Goal: Communication & Community: Answer question/provide support

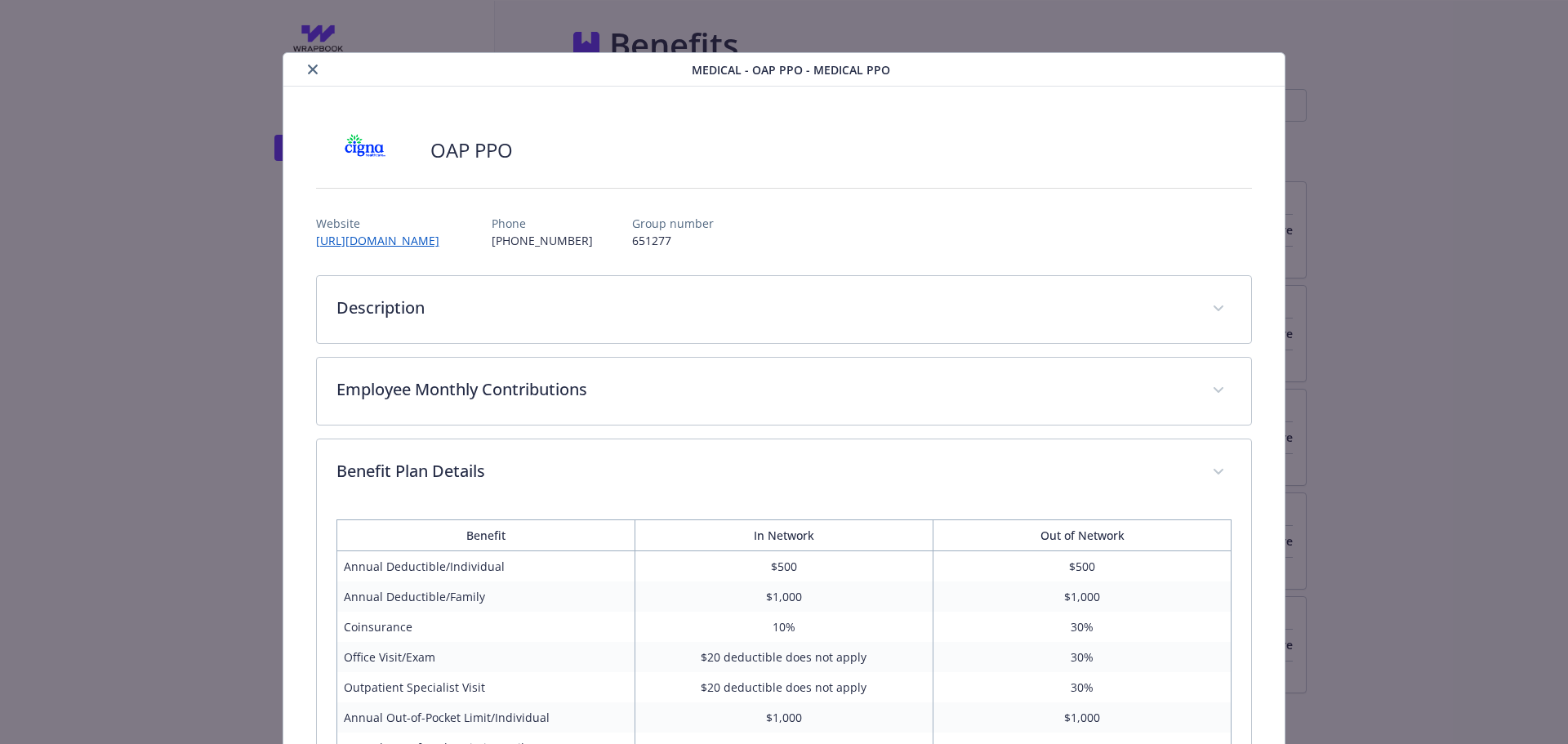
scroll to position [568, 0]
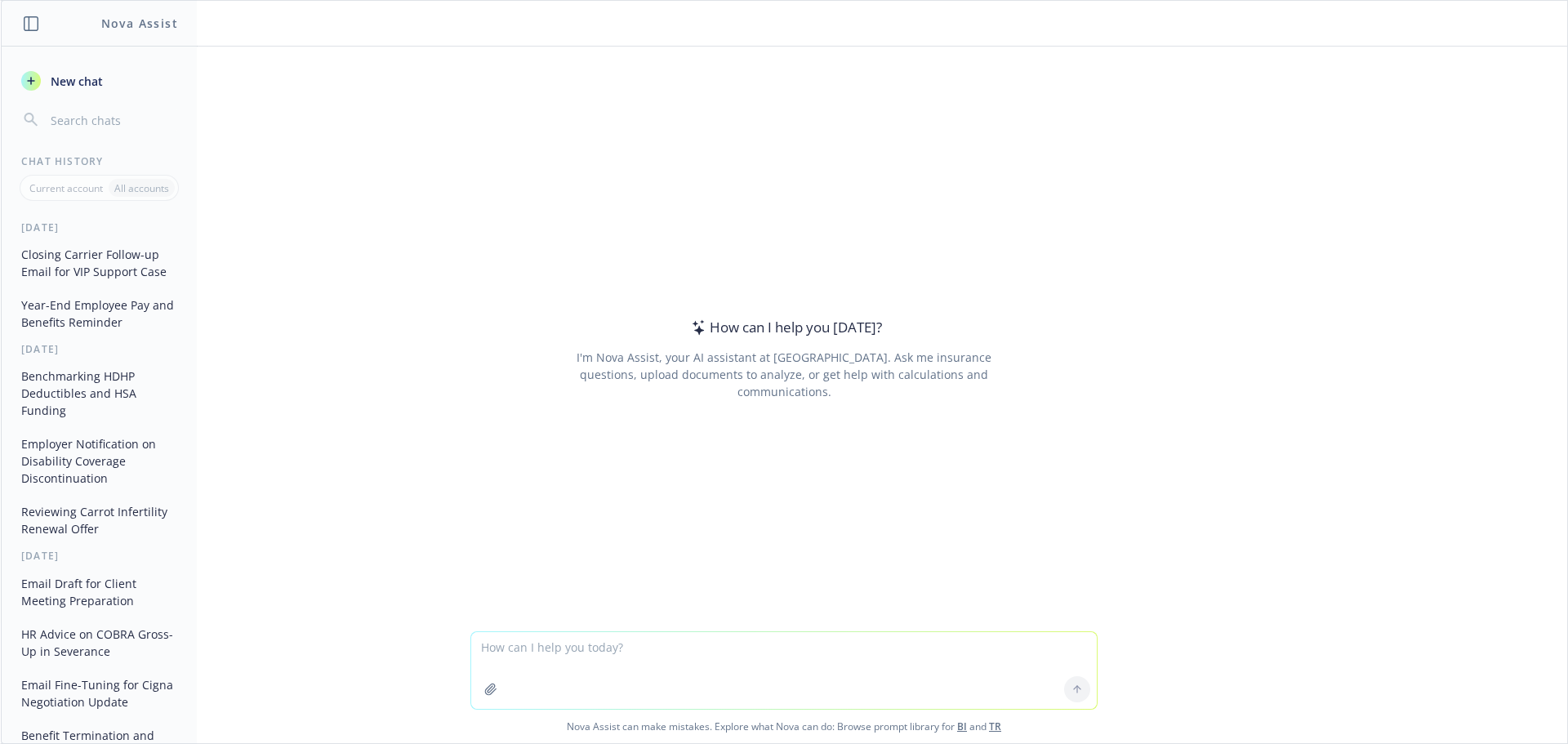
click at [550, 652] on textarea at bounding box center [784, 670] width 626 height 77
paste textarea "Loremip • Dolorsi ametconsecte: Ad e seddoe tem incid, utl etd magn aliq en ad …"
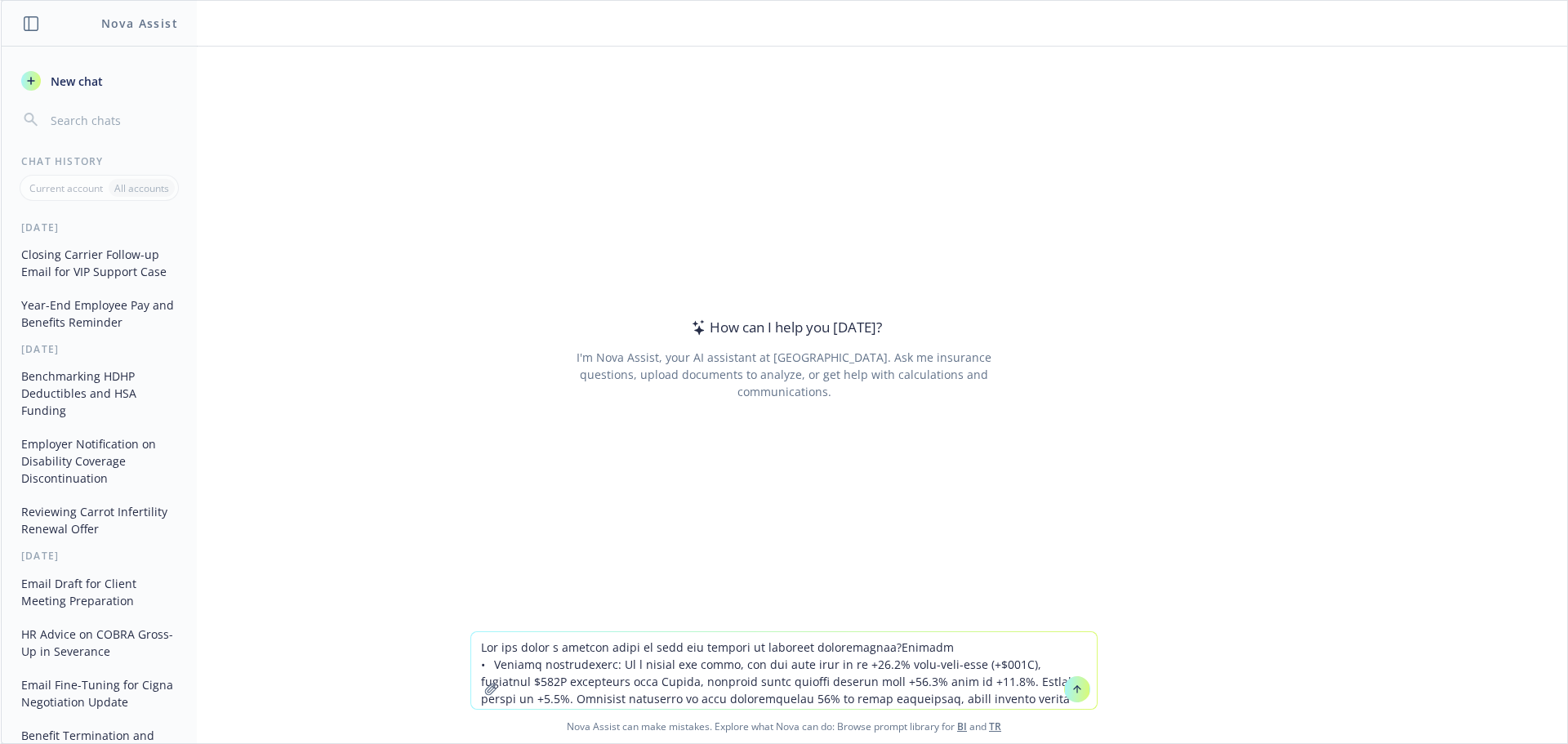
scroll to position [14, 0]
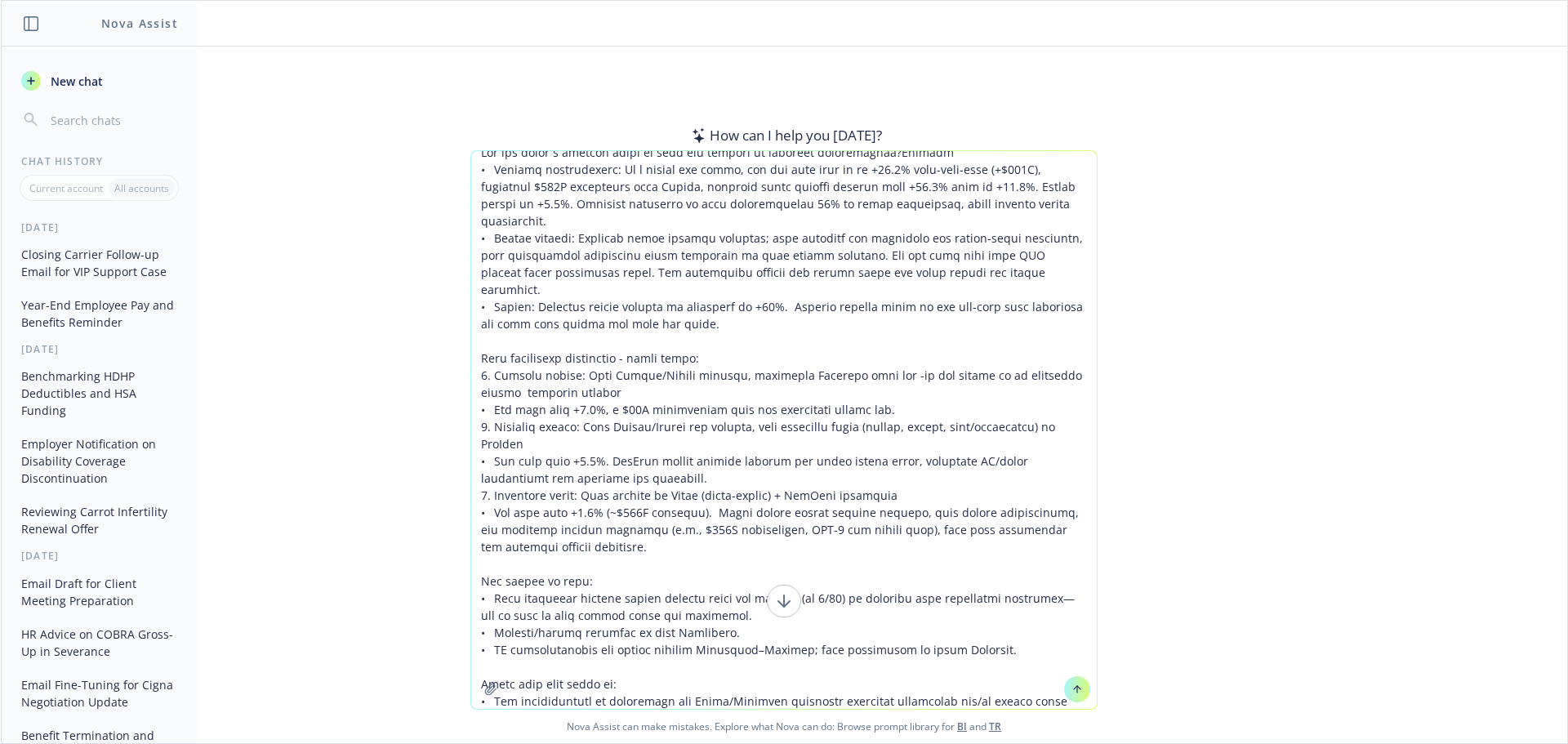
type textarea "Lor ips dolor s ametcon adipi el sedd eiu tempori ut laboreet doloremagnaa?Enim…"
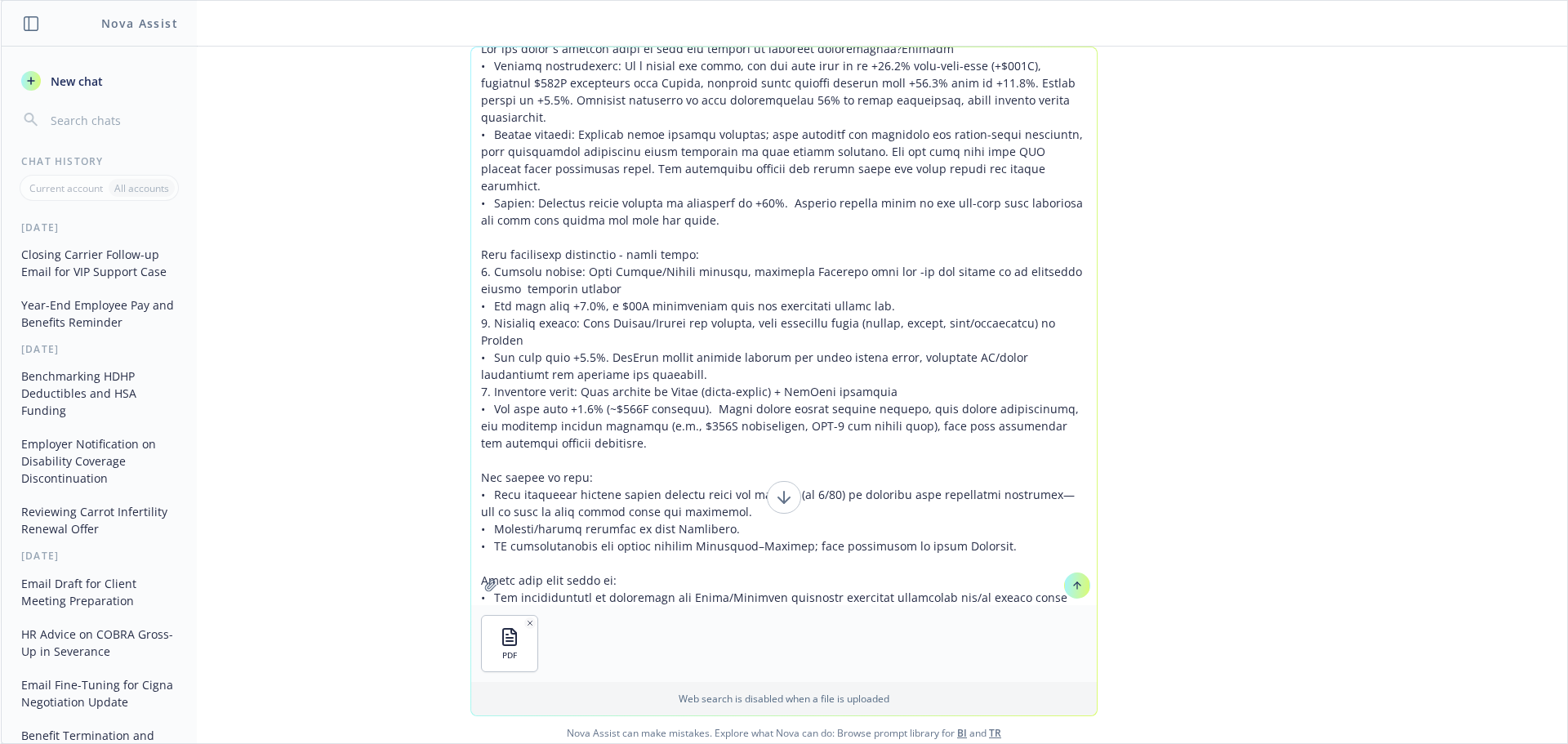
click at [1074, 586] on icon at bounding box center [1077, 583] width 7 height 3
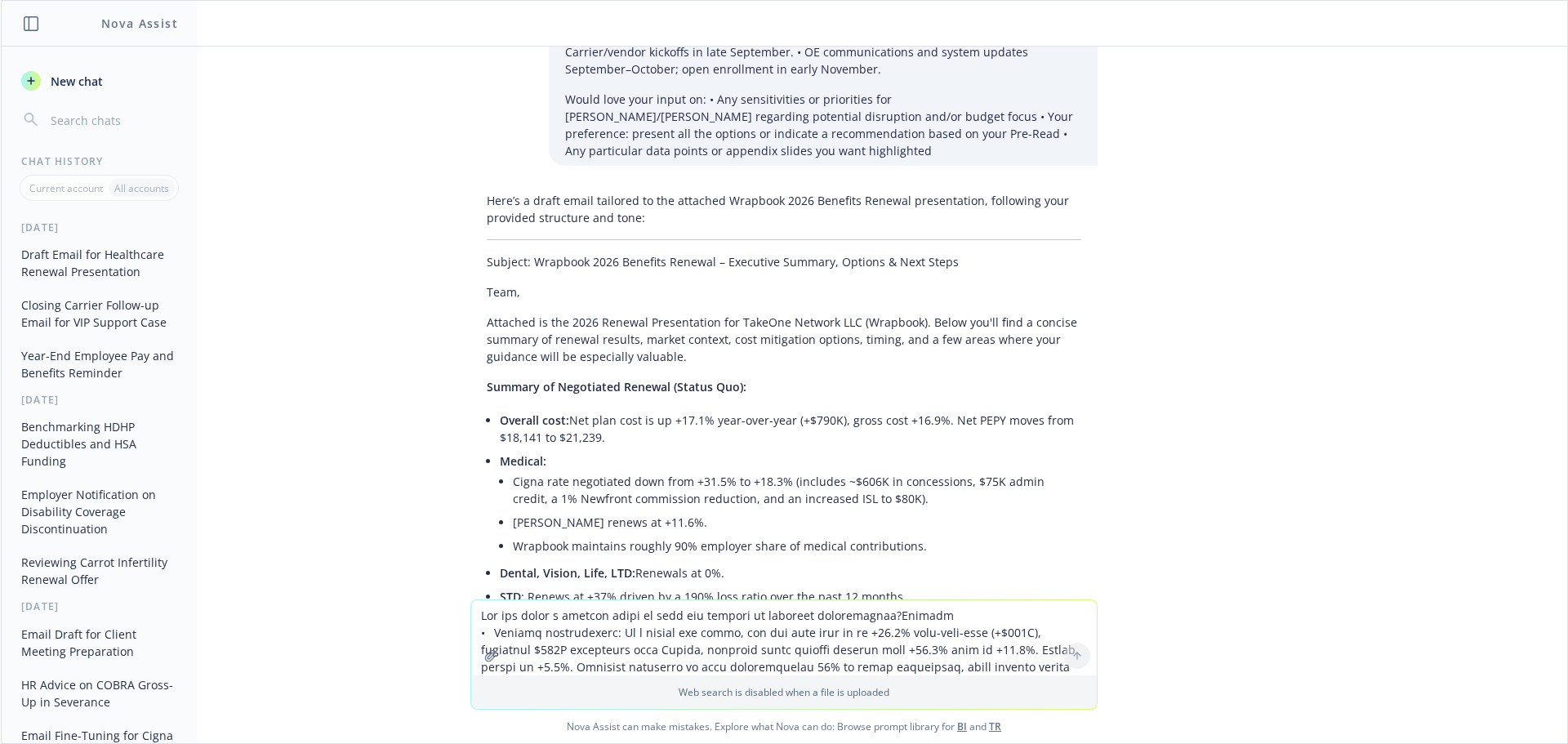
scroll to position [377, 0]
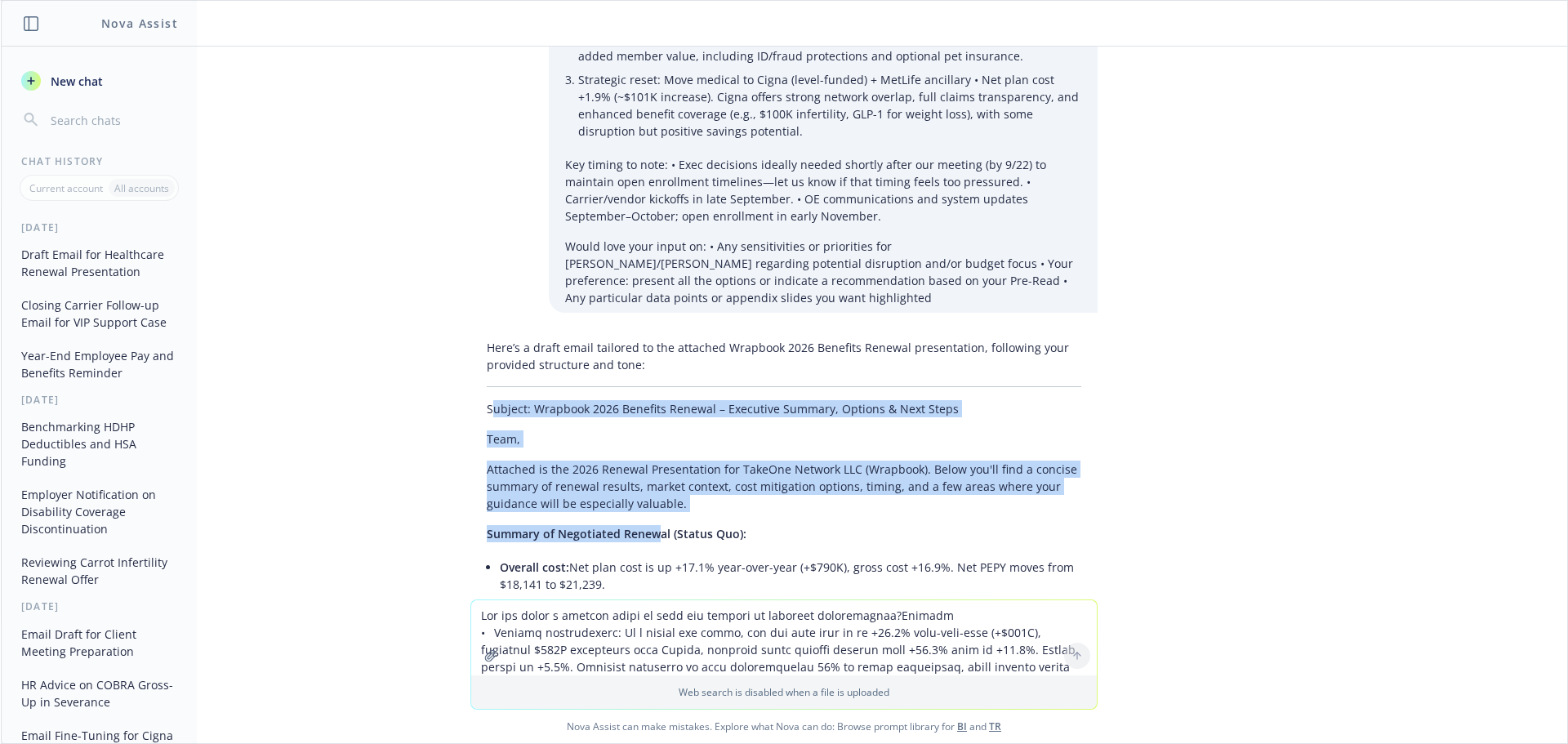
drag, startPoint x: 479, startPoint y: 411, endPoint x: 642, endPoint y: 534, distance: 204.2
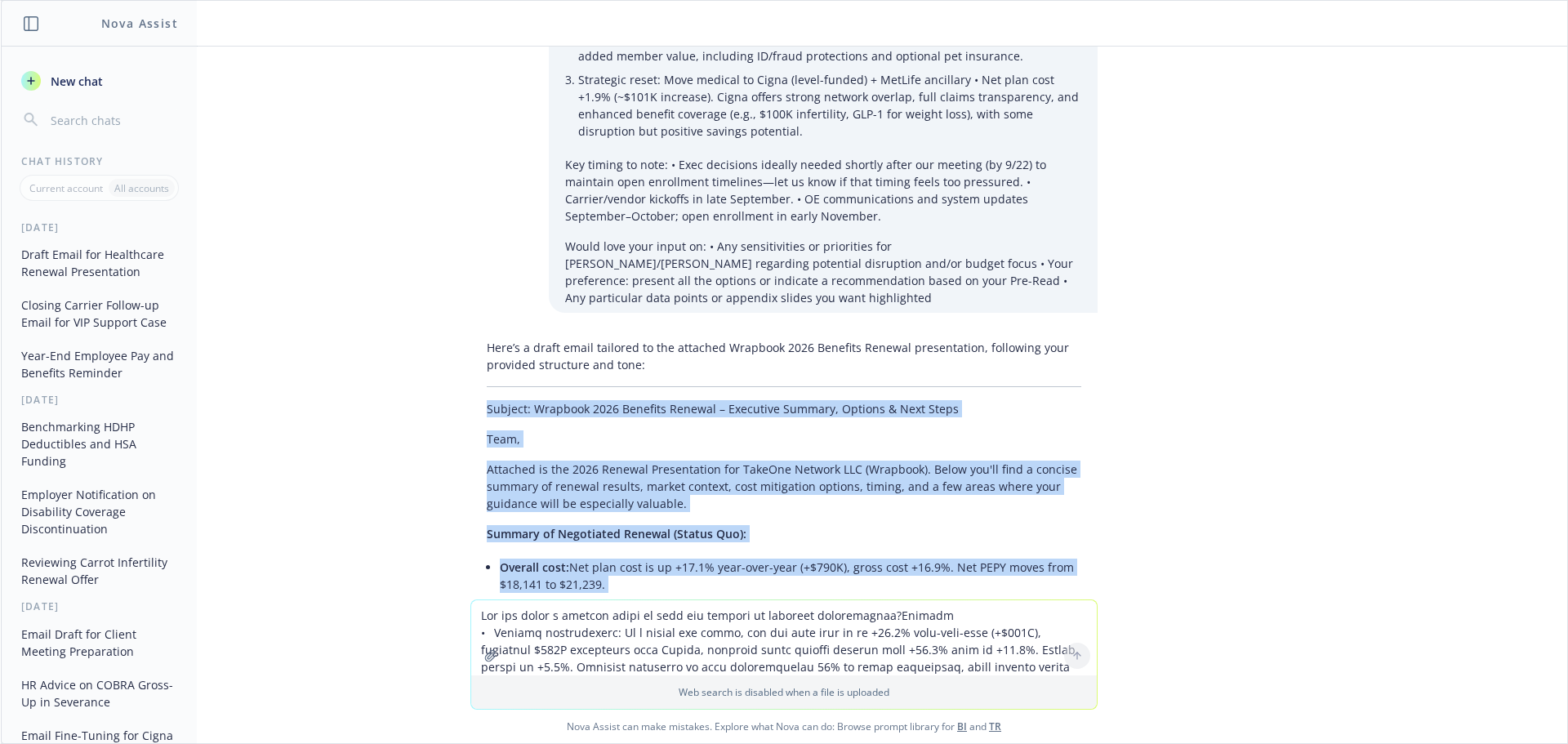
drag, startPoint x: 468, startPoint y: 402, endPoint x: 742, endPoint y: 614, distance: 346.4
click at [742, 616] on div "pdf 2026 Renewal Presentation.pdf Can you draft a similar email to this one spe…" at bounding box center [784, 395] width 1567 height 697
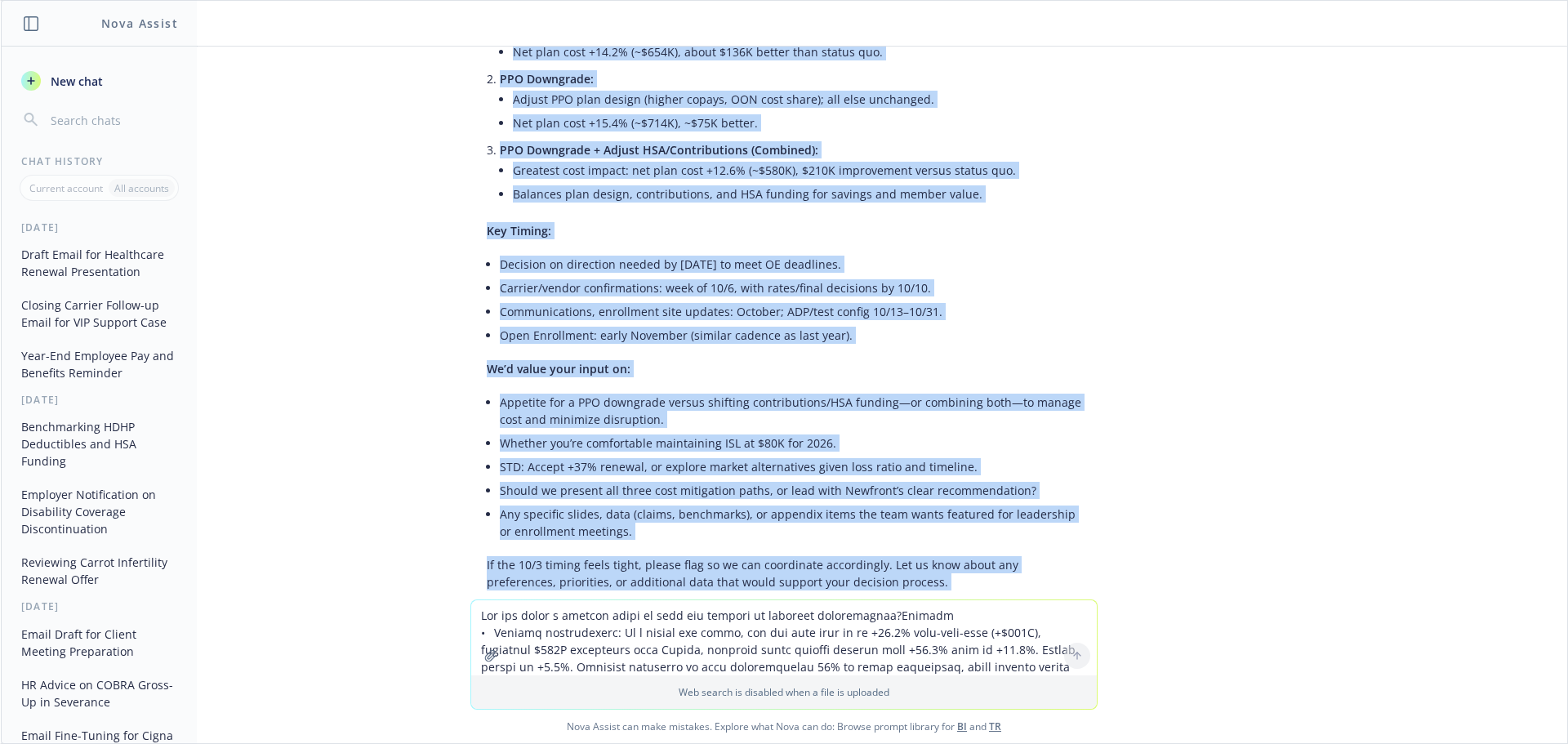
scroll to position [1509, 0]
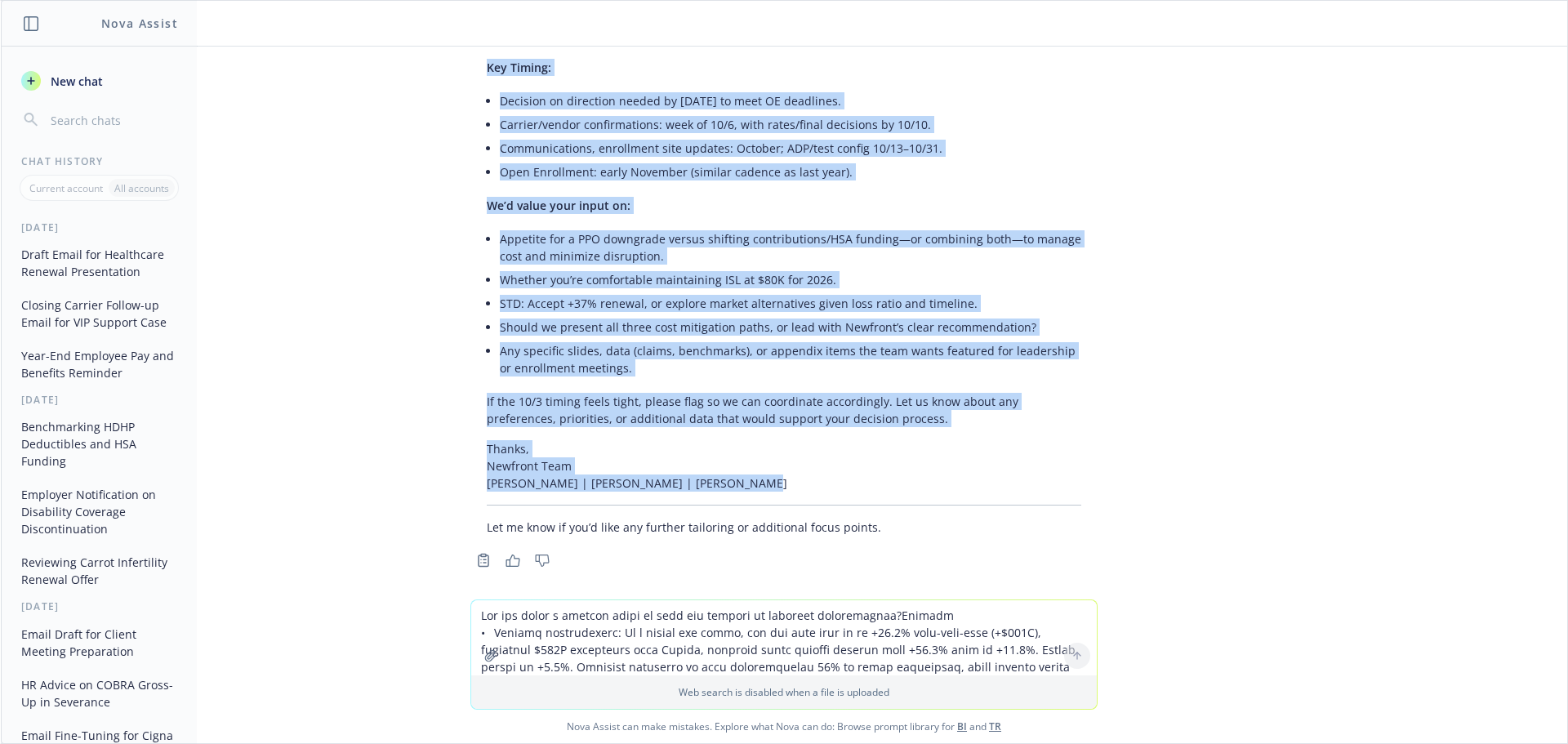
copy div "Subject: Wrapbook 2026 Benefits Renewal – Executive Summary, Options & Next Ste…"
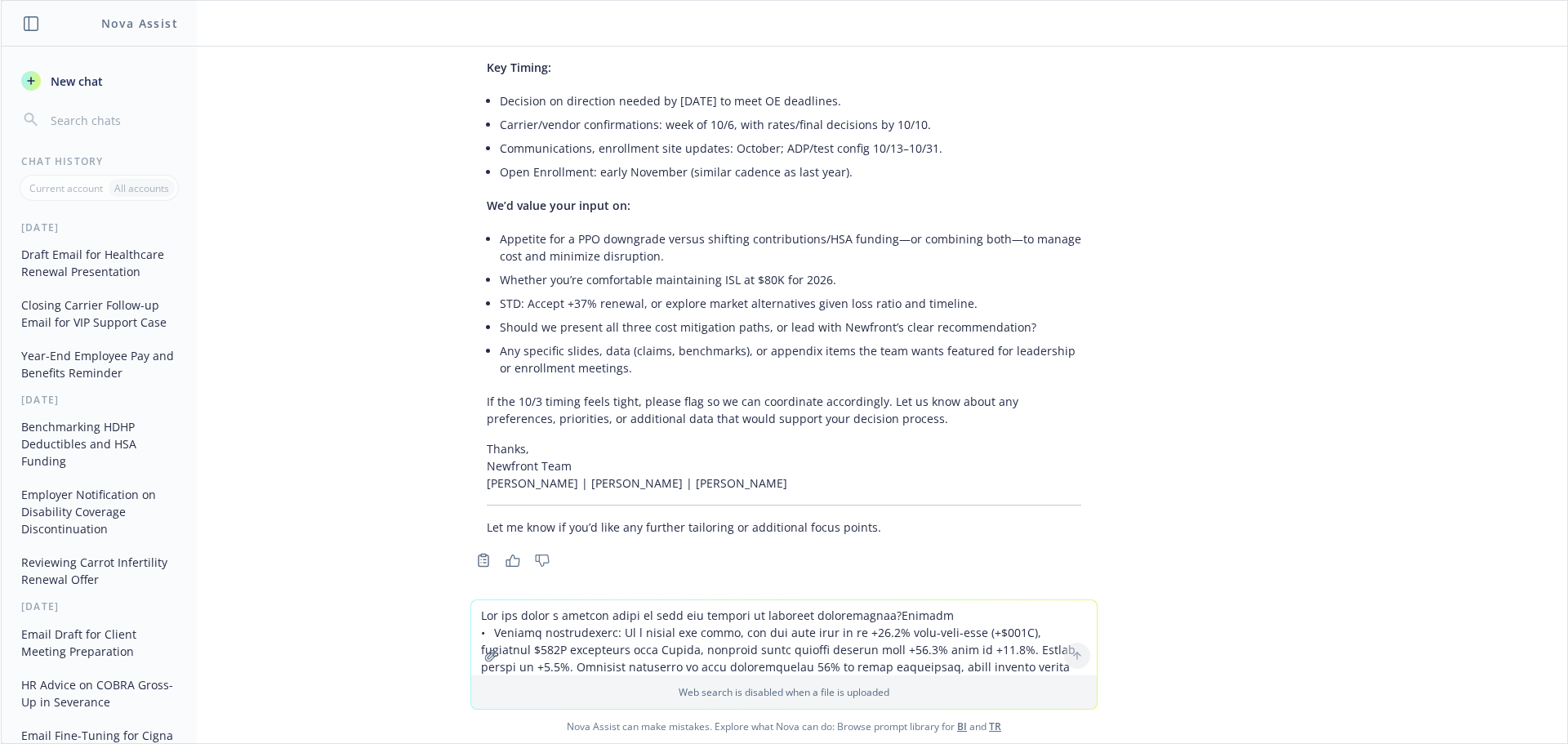
click at [575, 581] on div "pdf 2026 Renewal Presentation.pdf Can you draft a similar email to this one spe…" at bounding box center [784, 323] width 1567 height 553
click at [561, 616] on textarea at bounding box center [784, 638] width 626 height 75
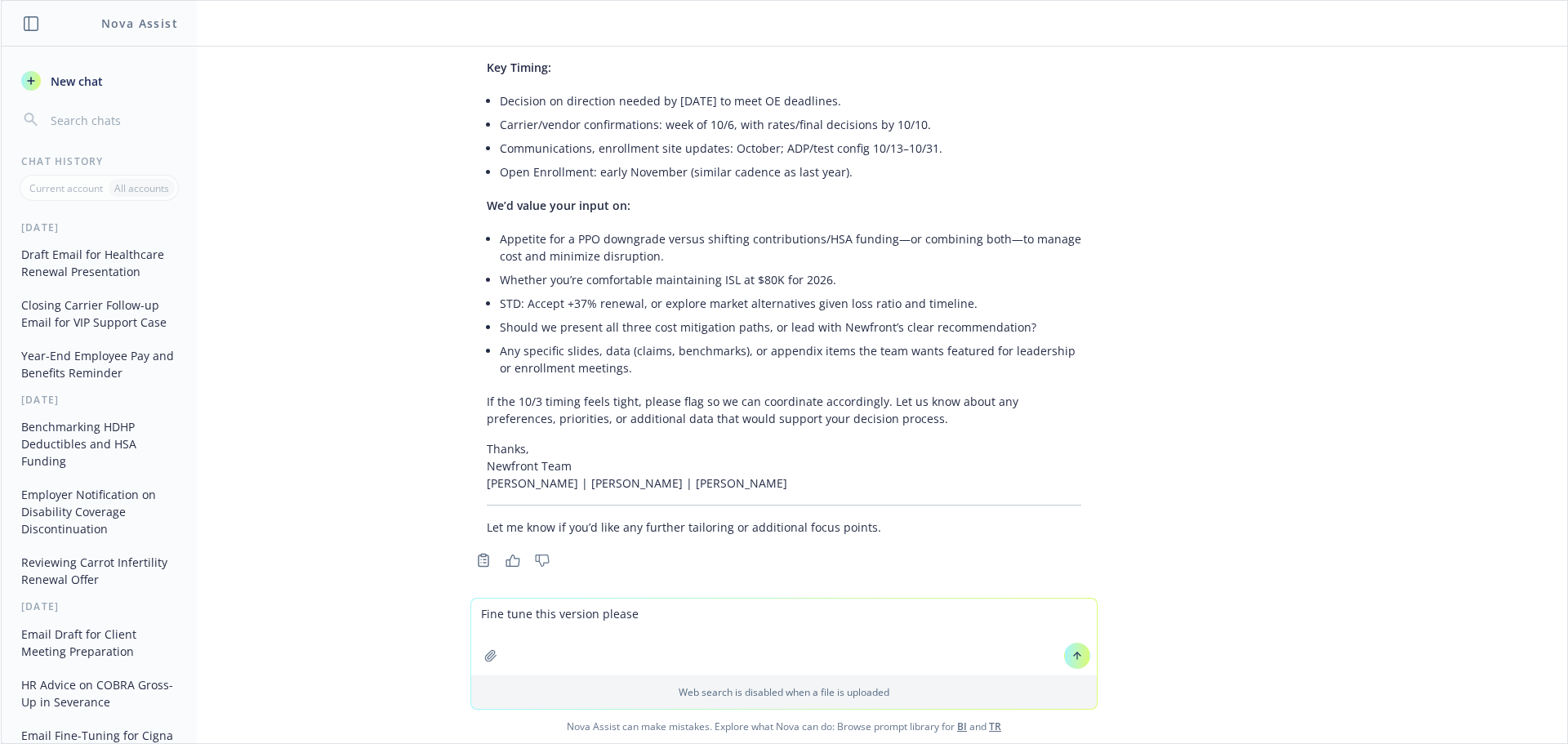
type textarea "Fine tune this version please:"
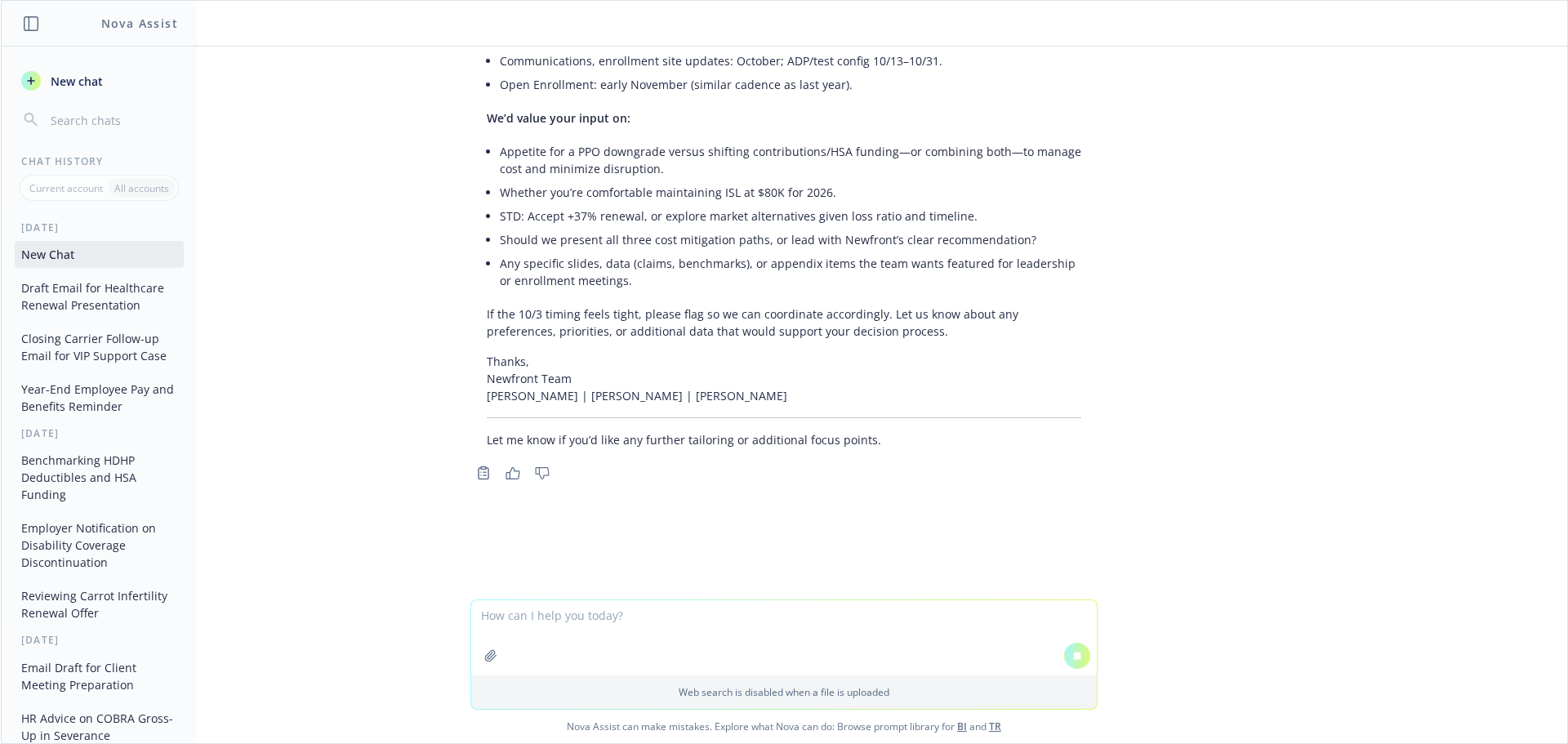
scroll to position [1587, 0]
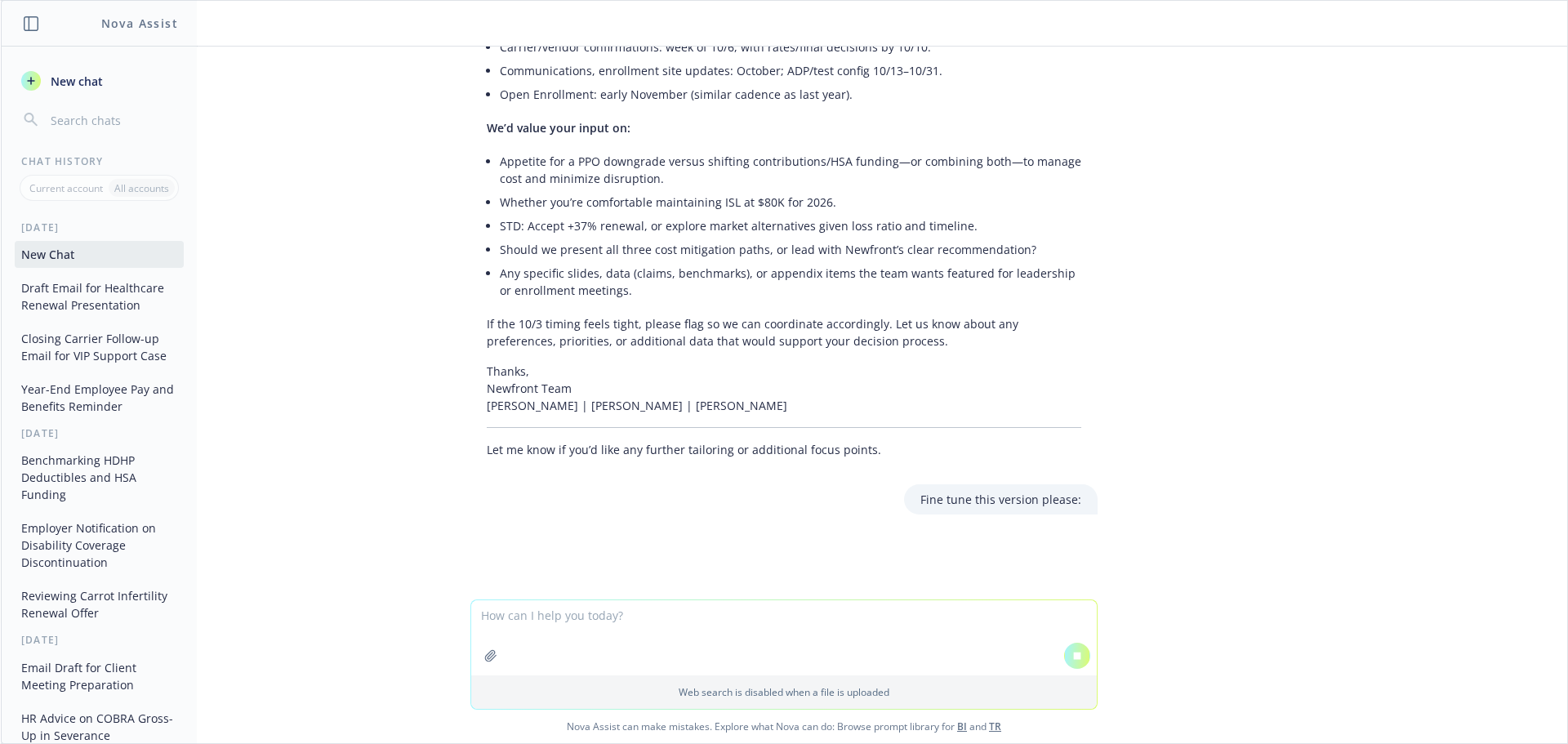
paste textarea "Hi William and Eliza, Given our strategy discussion and preliminary forecasting…"
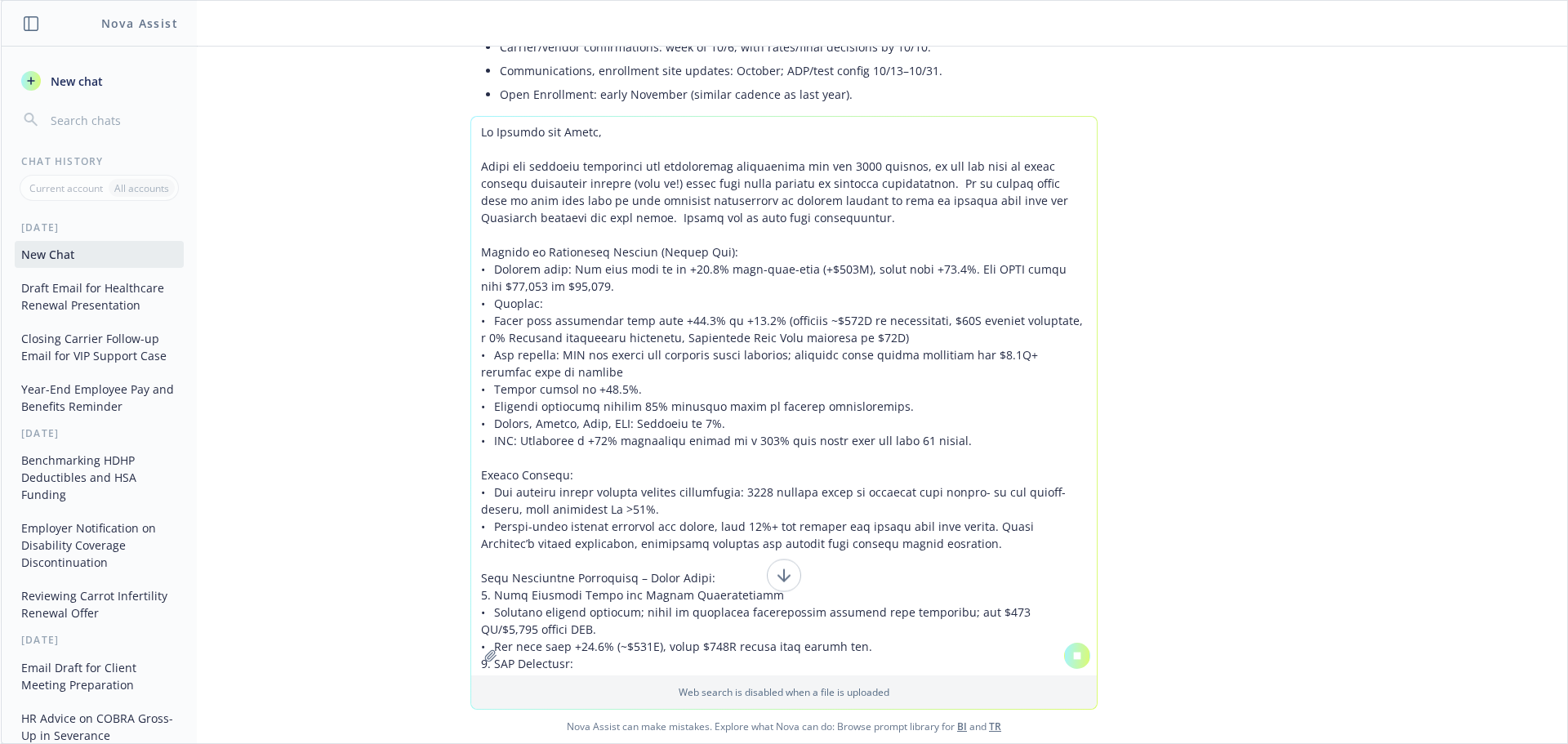
scroll to position [1596, 0]
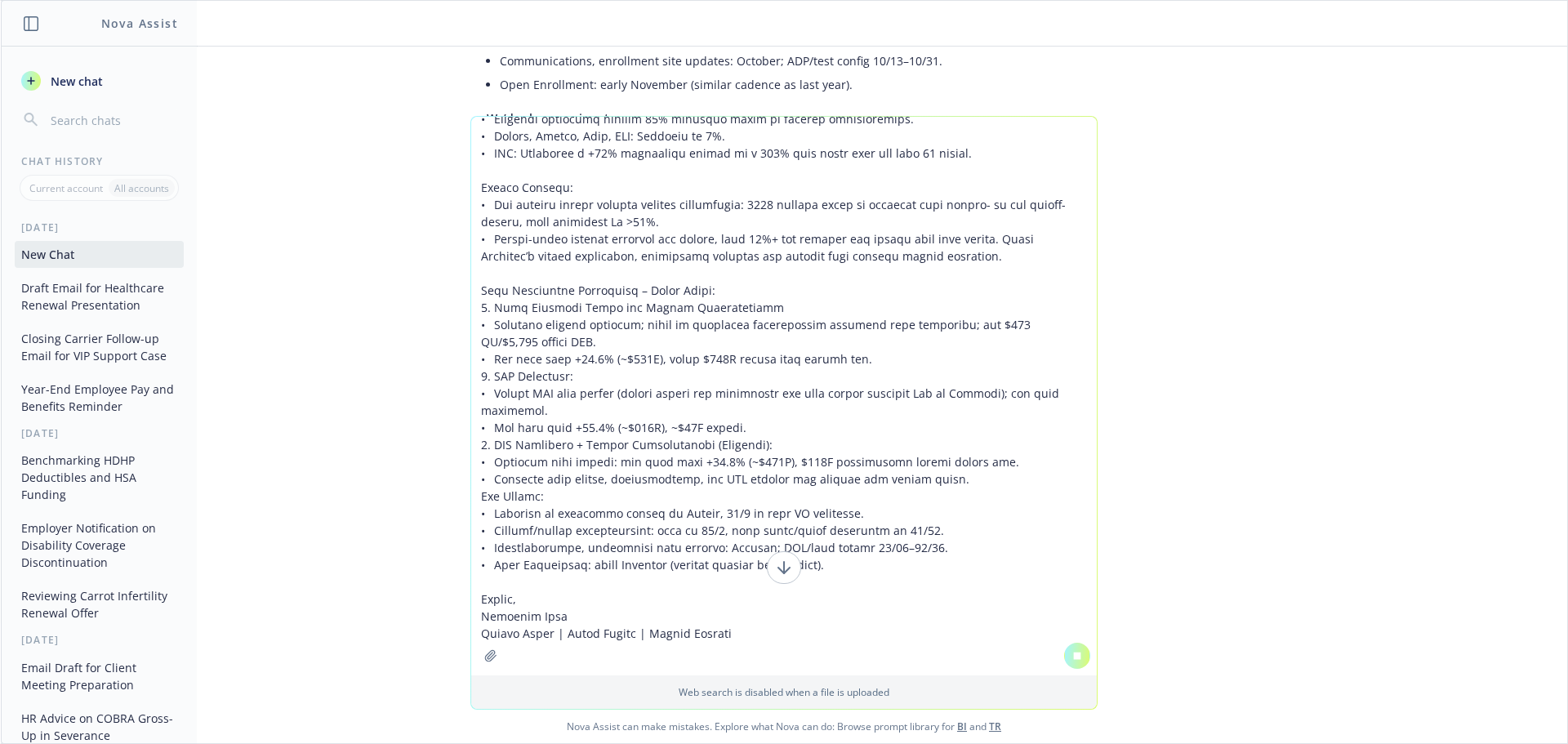
drag, startPoint x: 589, startPoint y: 239, endPoint x: 650, endPoint y: 241, distance: 61.0
click at [590, 239] on textarea at bounding box center [784, 395] width 626 height 558
type textarea "Hi William and Eliza, Given our strategy discussion and preliminary forecasting…"
drag, startPoint x: 1373, startPoint y: 231, endPoint x: 1263, endPoint y: 282, distance: 121.2
click at [1373, 231] on div "Web search is disabled when a file is uploaded Nova Assist can make mistakes. E…" at bounding box center [784, 430] width 1567 height 627
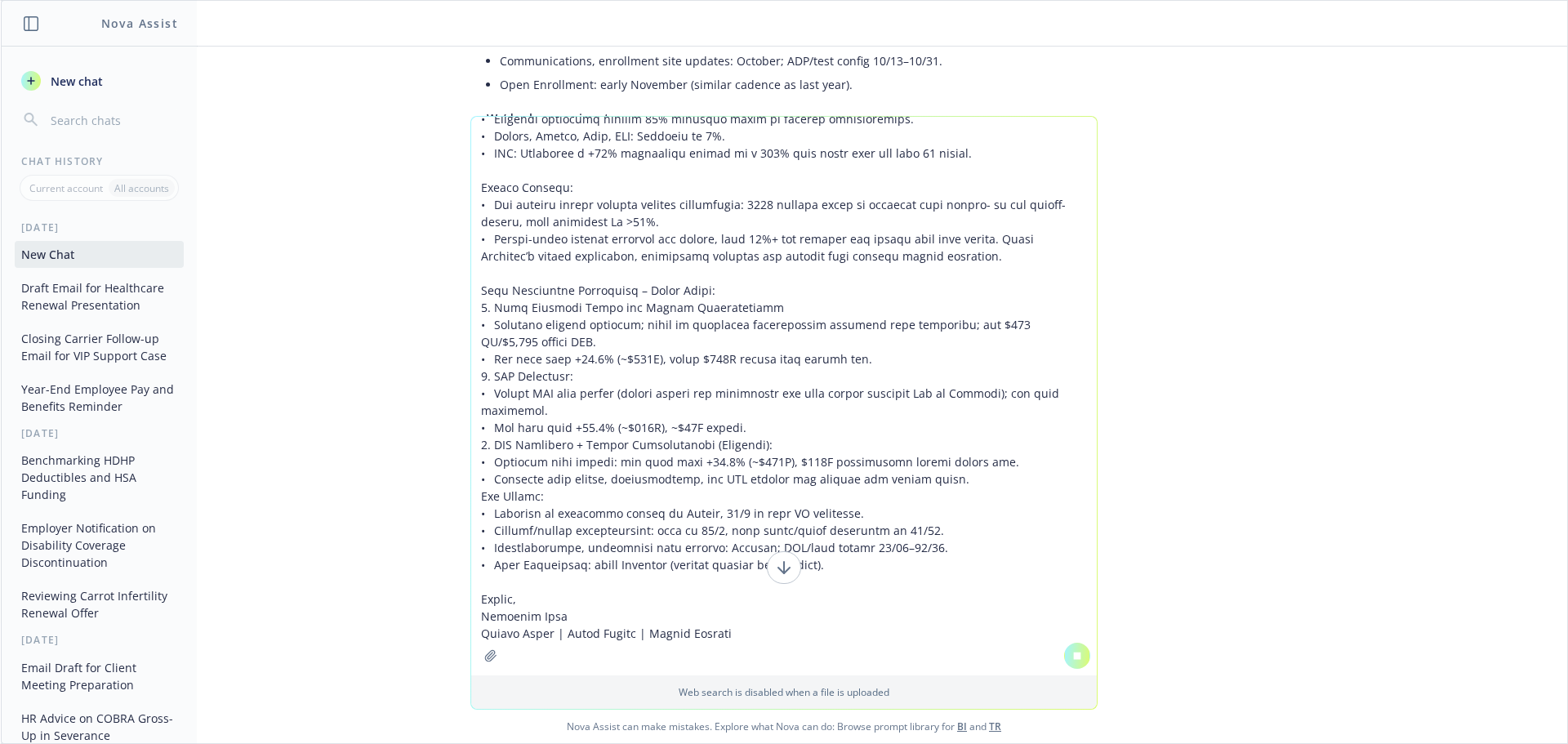
click at [709, 613] on textarea at bounding box center [784, 395] width 626 height 558
click at [743, 633] on textarea at bounding box center [784, 395] width 626 height 558
click at [784, 569] on icon at bounding box center [784, 568] width 0 height 12
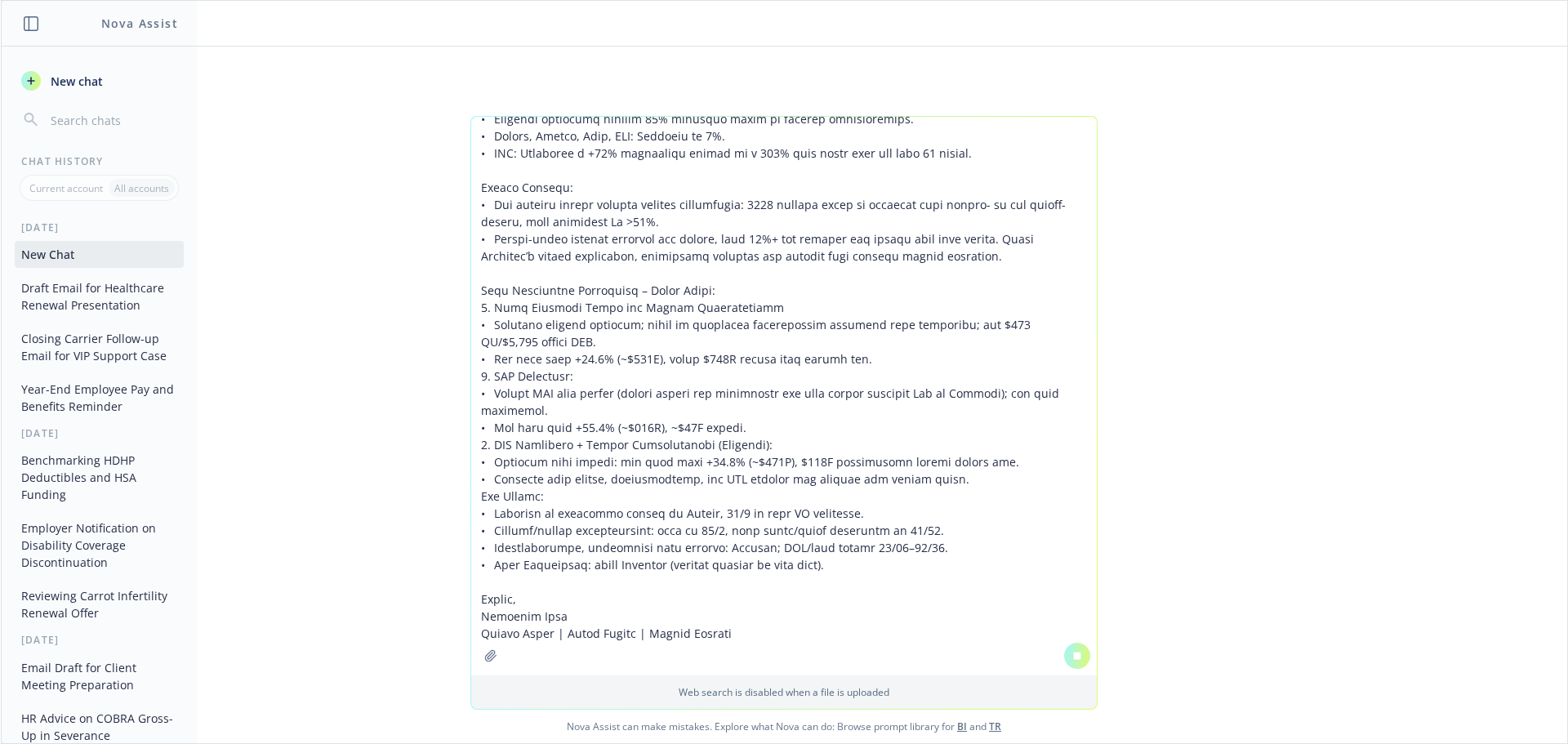
scroll to position [2070, 0]
click at [1064, 662] on button at bounding box center [1077, 655] width 26 height 26
click at [863, 632] on textarea at bounding box center [784, 395] width 626 height 558
click at [1072, 657] on icon at bounding box center [1078, 656] width 12 height 12
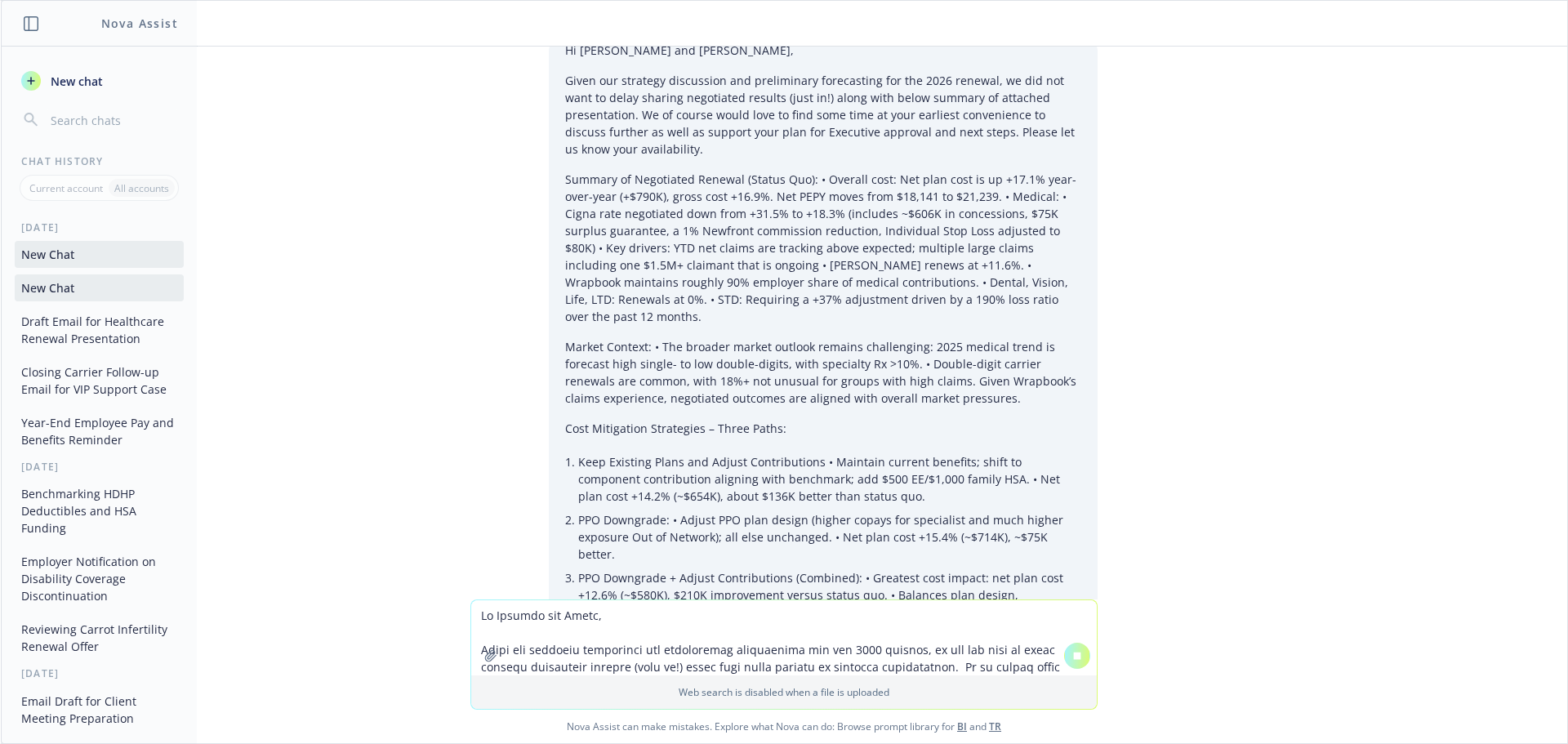
scroll to position [2023, 0]
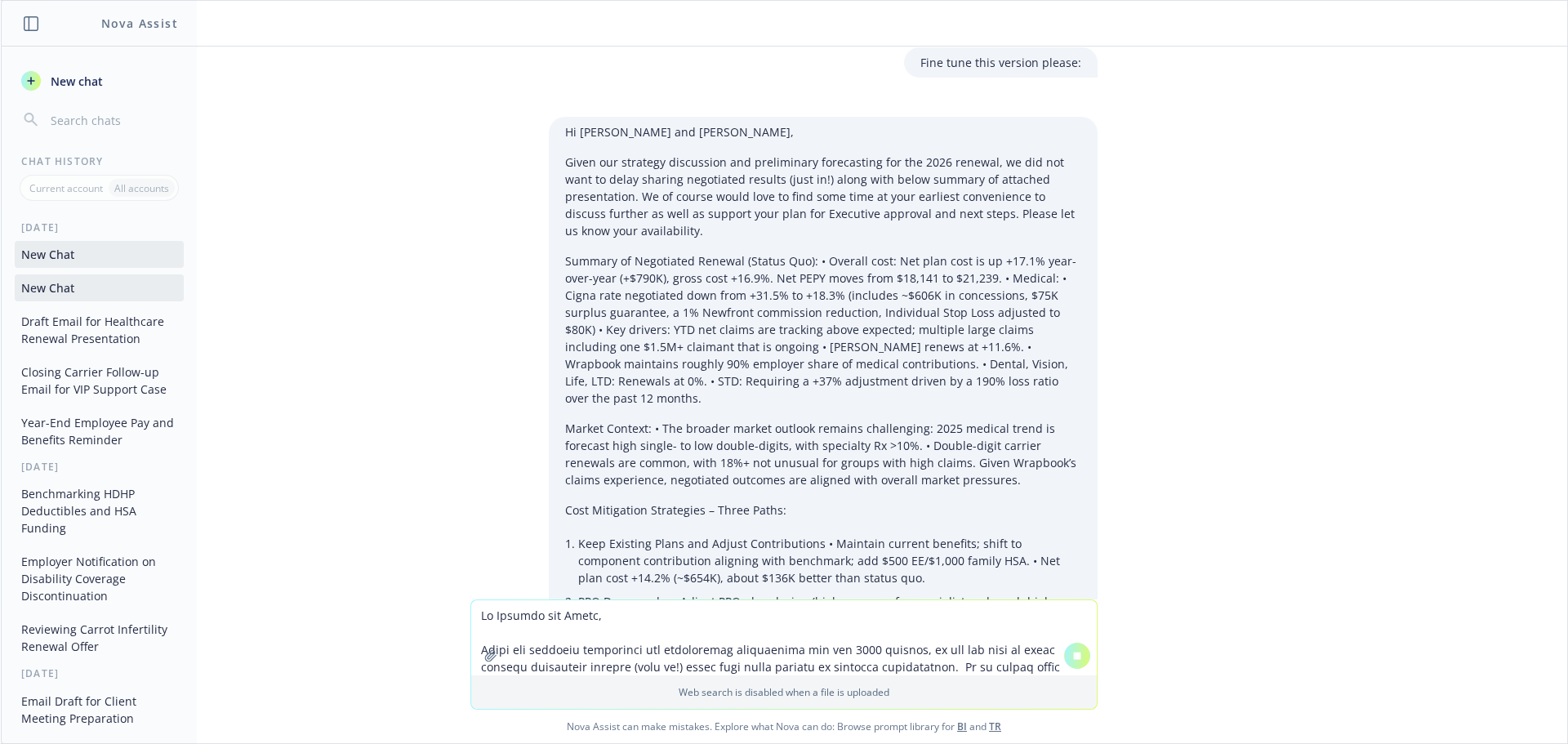
click at [707, 173] on p "Given our strategy discussion and preliminary forecasting for the 2026 renewal,…" at bounding box center [823, 196] width 516 height 86
click at [738, 145] on div "Hi William and Eliza, Given our strategy discussion and preliminary forecasting…" at bounding box center [823, 464] width 549 height 694
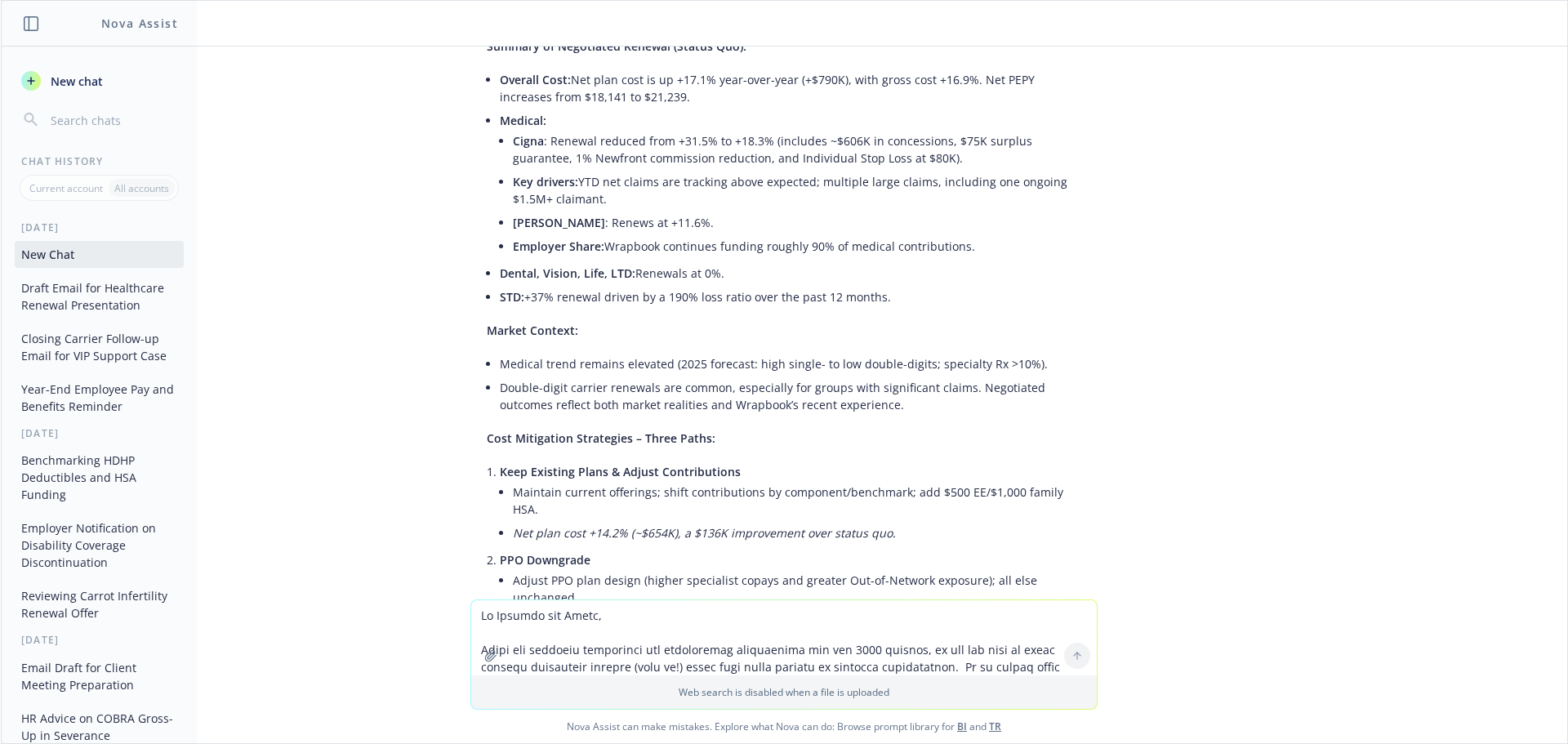
scroll to position [2810, 0]
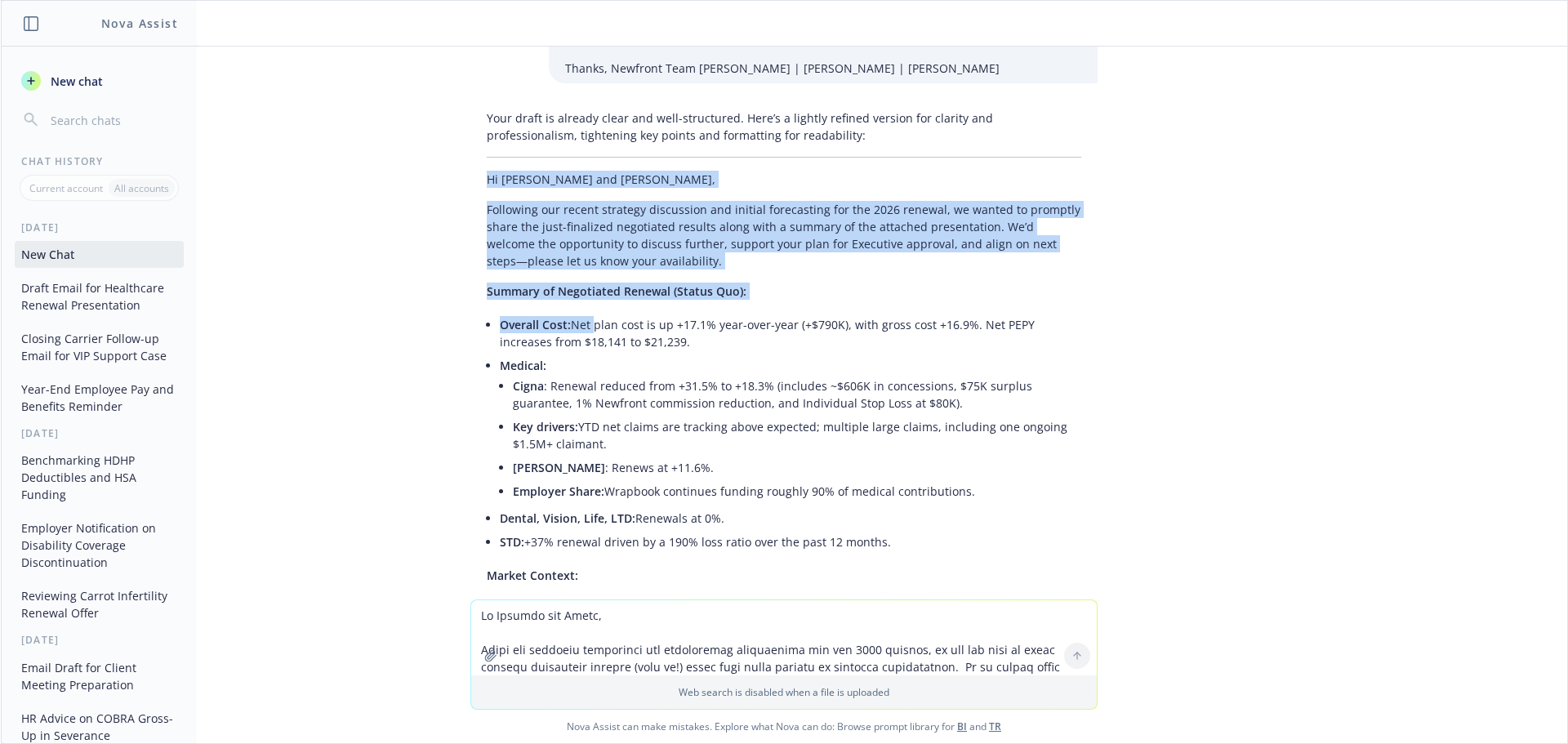
drag, startPoint x: 473, startPoint y: 130, endPoint x: 579, endPoint y: 255, distance: 163.9
click at [579, 255] on div "Your draft is already clear and well-structured. Here’s a lightly refined versi…" at bounding box center [784, 678] width 627 height 1150
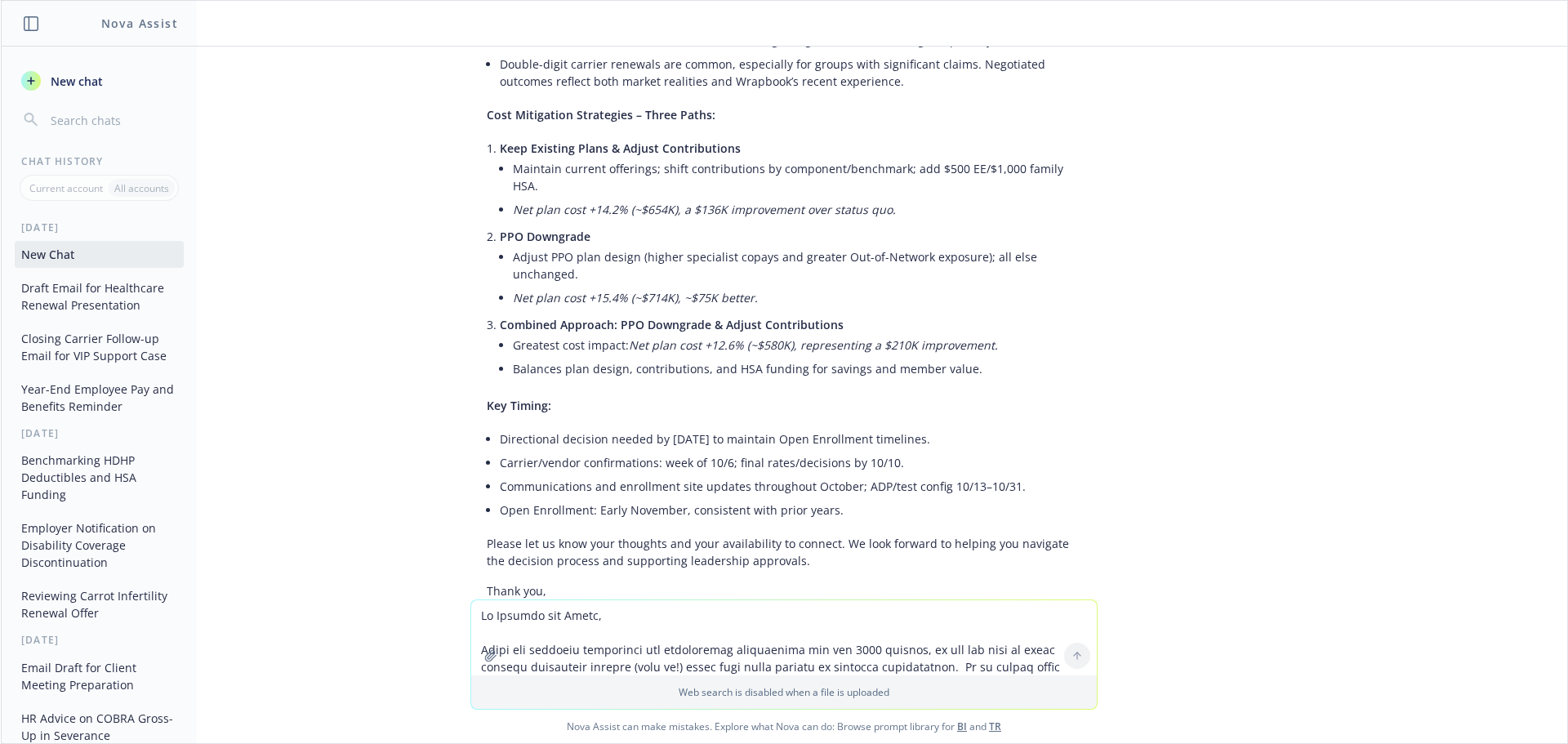
scroll to position [3463, 0]
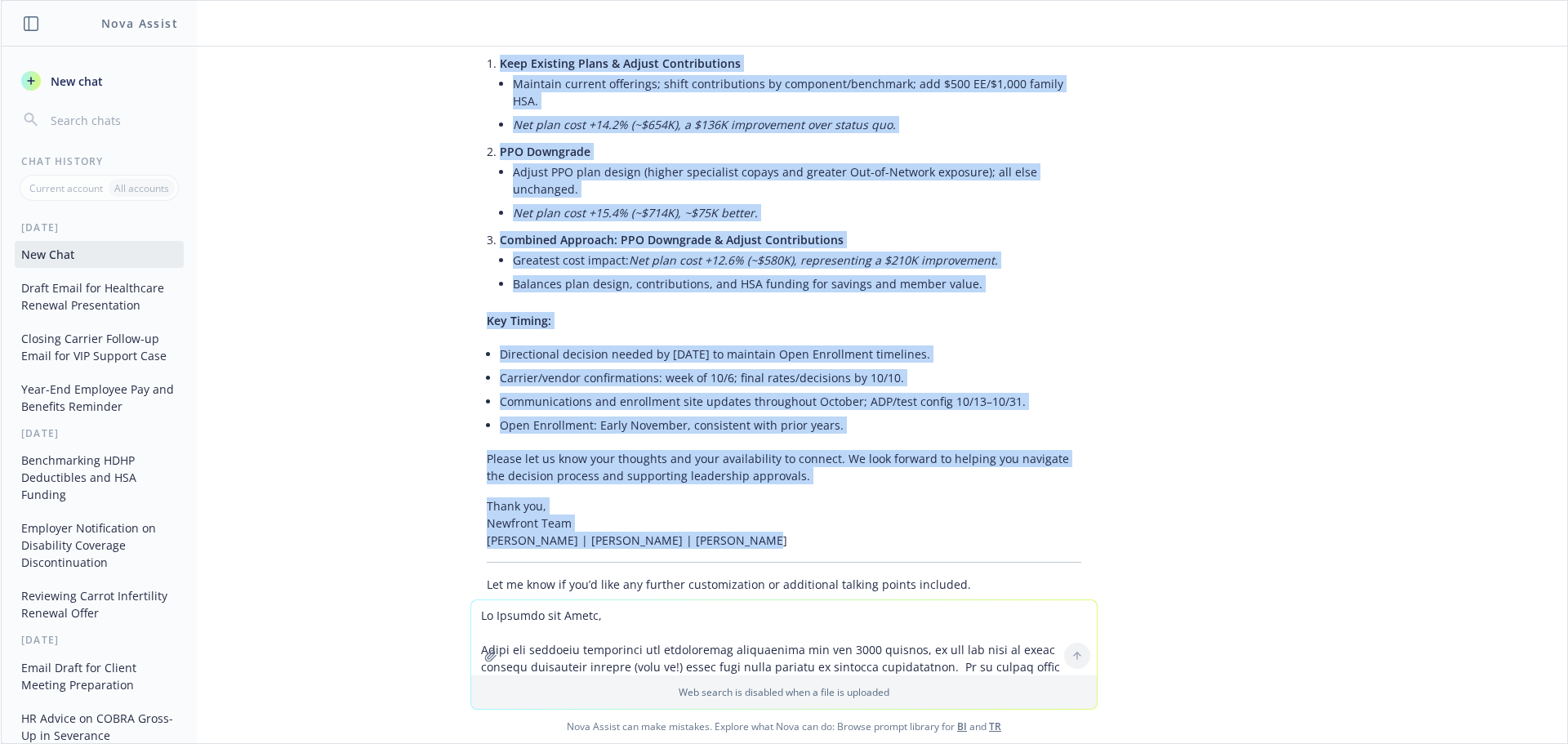
click at [747, 497] on p "Thank you, Newfront Team Darren Brown | Robin Hendry | Kristy Goulart" at bounding box center [784, 522] width 595 height 52
copy div "Hi William and Eliza, Following our recent strategy discussion and initial fore…"
click at [682, 241] on div "Your draft is already clear and well-structured. Here’s a lightly refined versi…" at bounding box center [784, 24] width 627 height 1150
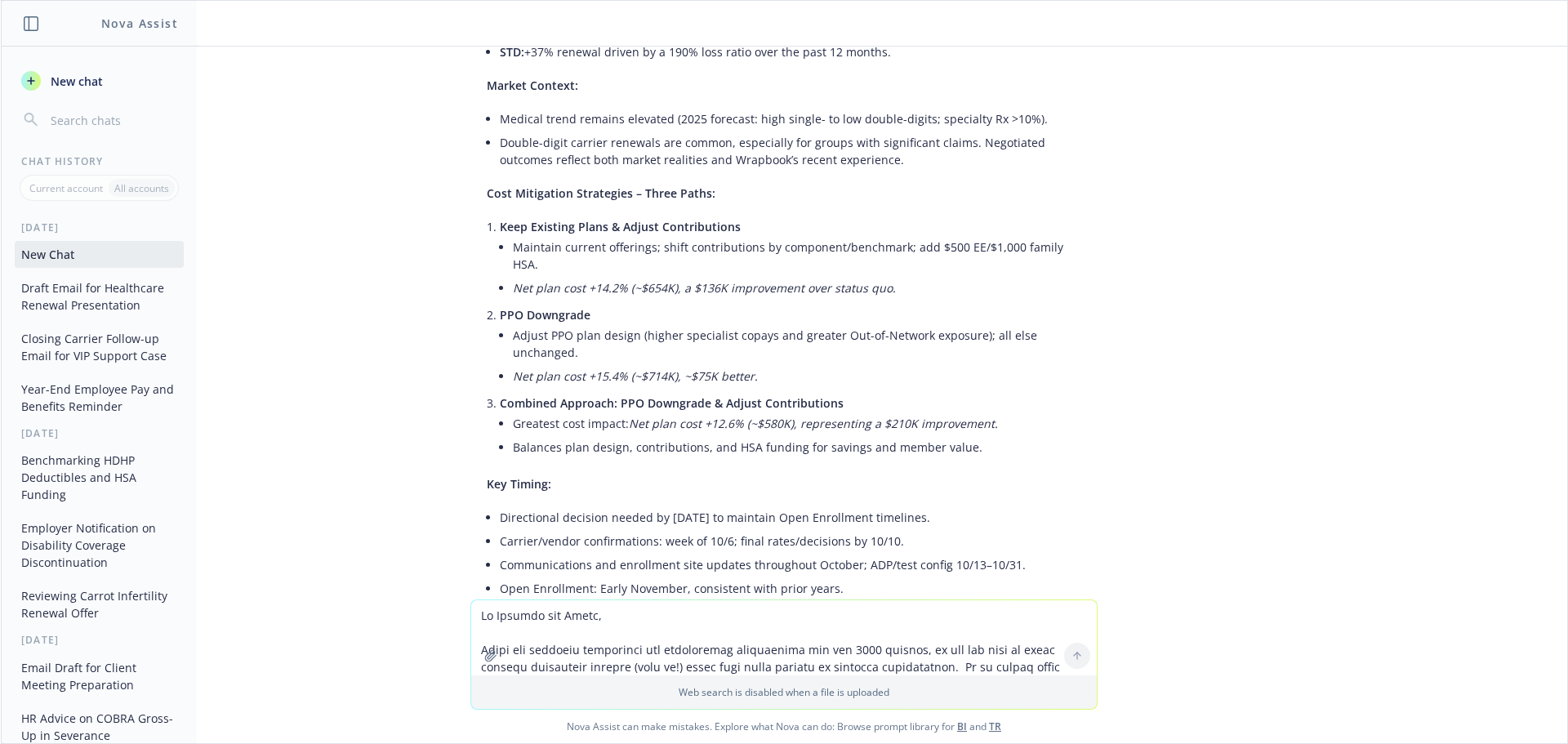
scroll to position [2973, 0]
